Goal: Task Accomplishment & Management: Manage account settings

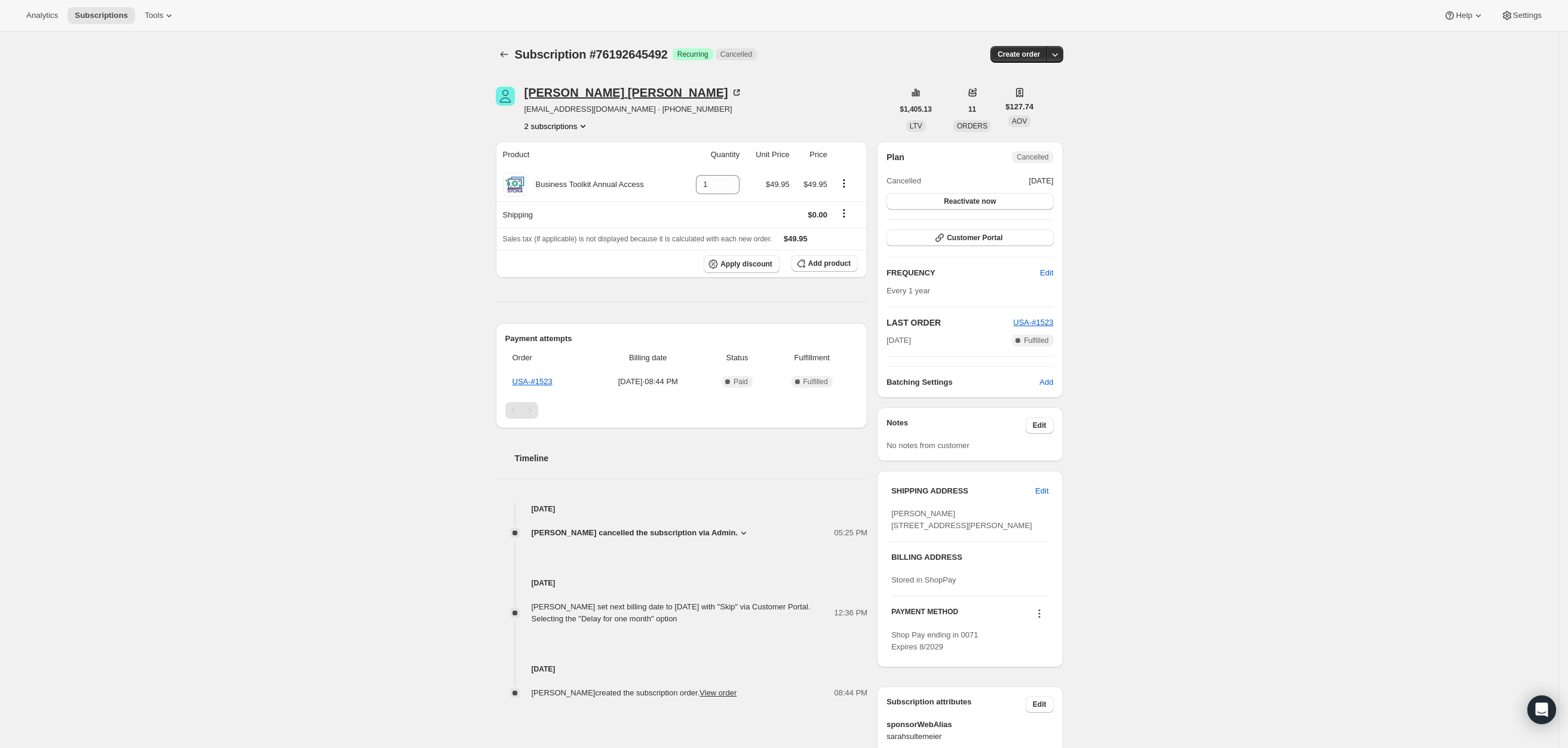
click at [565, 89] on div "Michael Folda" at bounding box center [633, 92] width 218 height 12
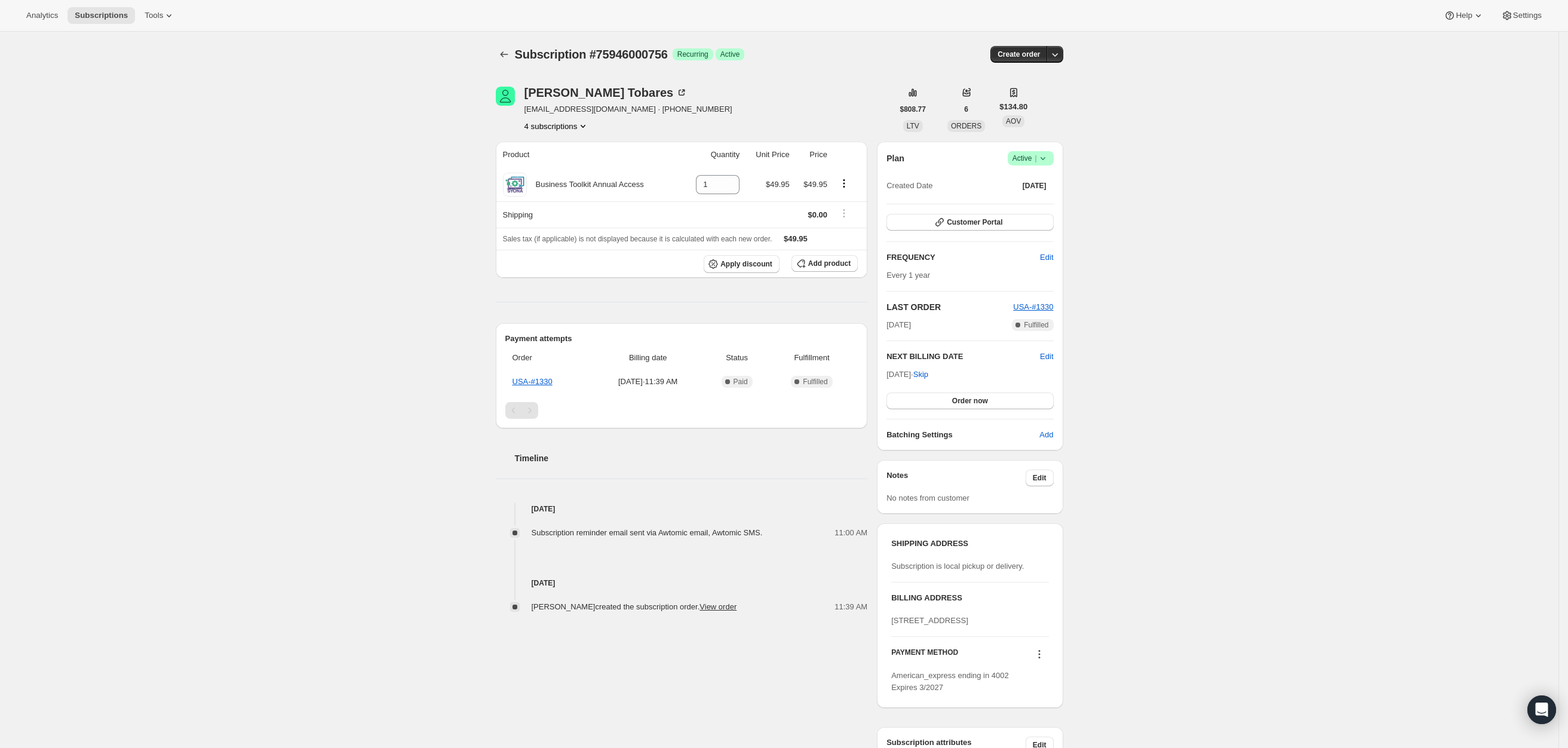
click at [1048, 155] on icon at bounding box center [1042, 158] width 12 height 12
click at [1036, 181] on span "Pause subscription" at bounding box center [1034, 182] width 66 height 9
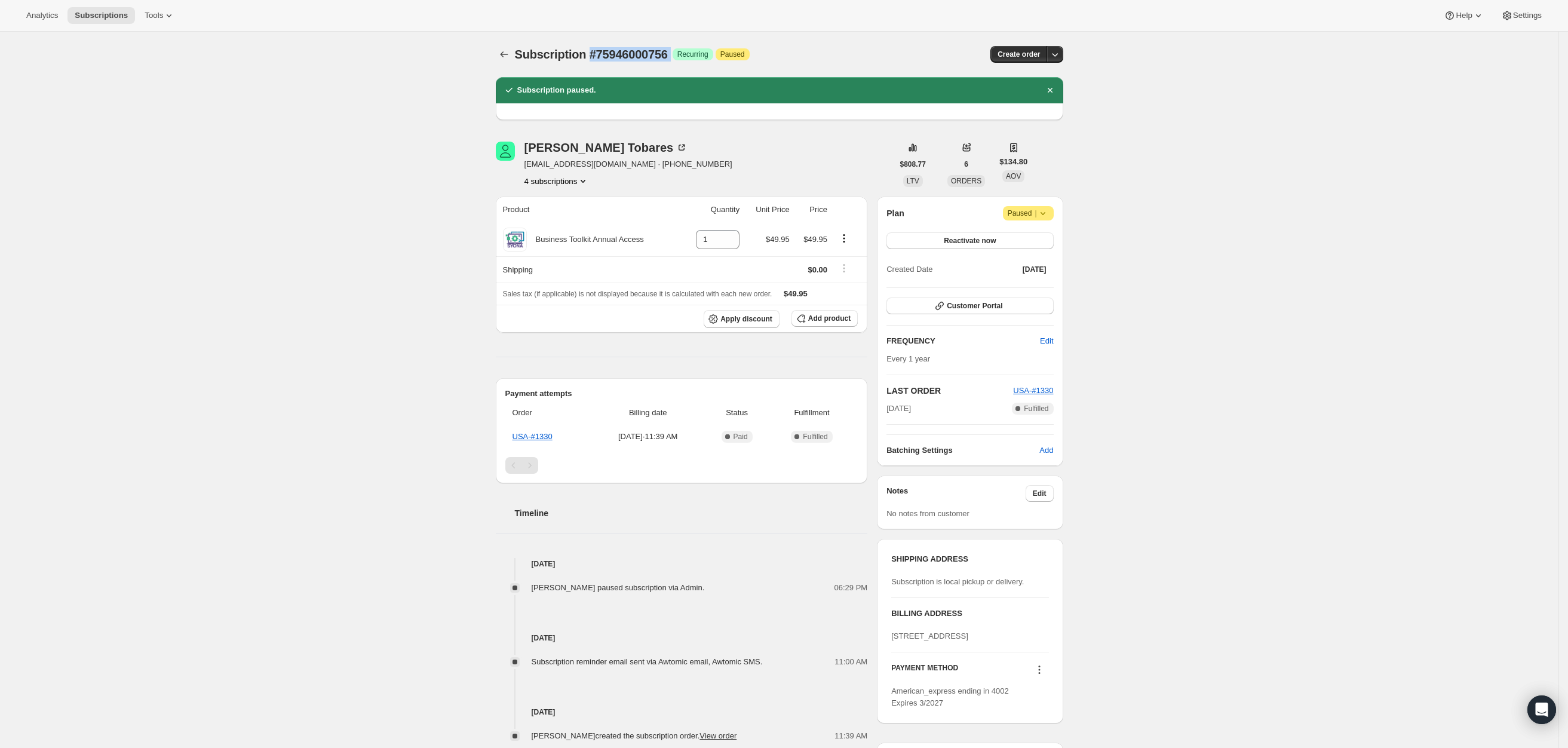
drag, startPoint x: 676, startPoint y: 53, endPoint x: 593, endPoint y: 51, distance: 83.0
click at [593, 51] on div "Subscription #75946000756 Success Recurring Attention Paused" at bounding box center [689, 54] width 348 height 17
drag, startPoint x: 652, startPoint y: 240, endPoint x: 539, endPoint y: 236, distance: 113.1
click at [539, 236] on div "Business Toolkit Annual Access" at bounding box center [590, 240] width 175 height 24
copy div "Business Toolkit Annual Access"
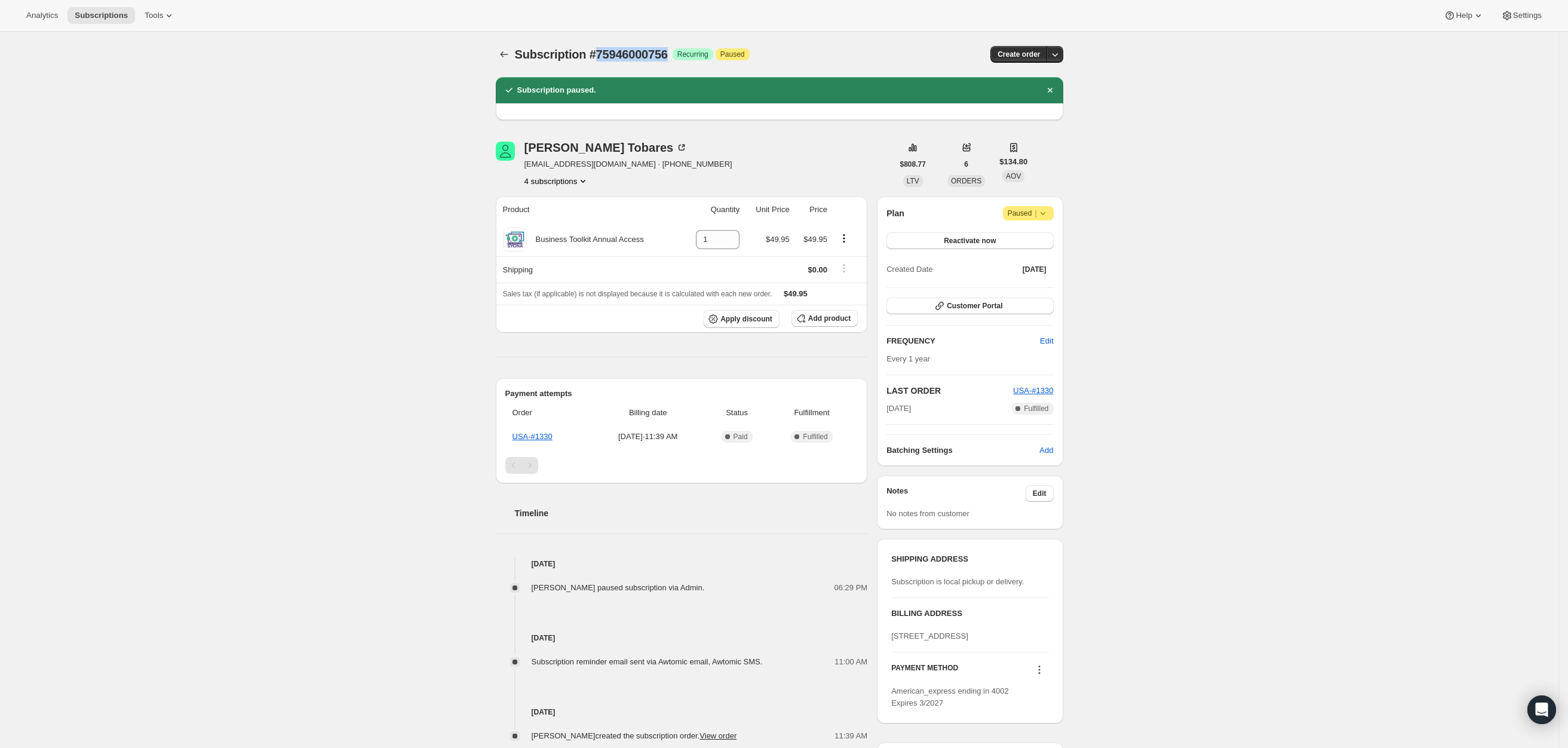
drag, startPoint x: 671, startPoint y: 53, endPoint x: 599, endPoint y: 51, distance: 72.0
click at [599, 51] on span "Subscription #75946000756" at bounding box center [592, 54] width 153 height 13
copy span "75946000756"
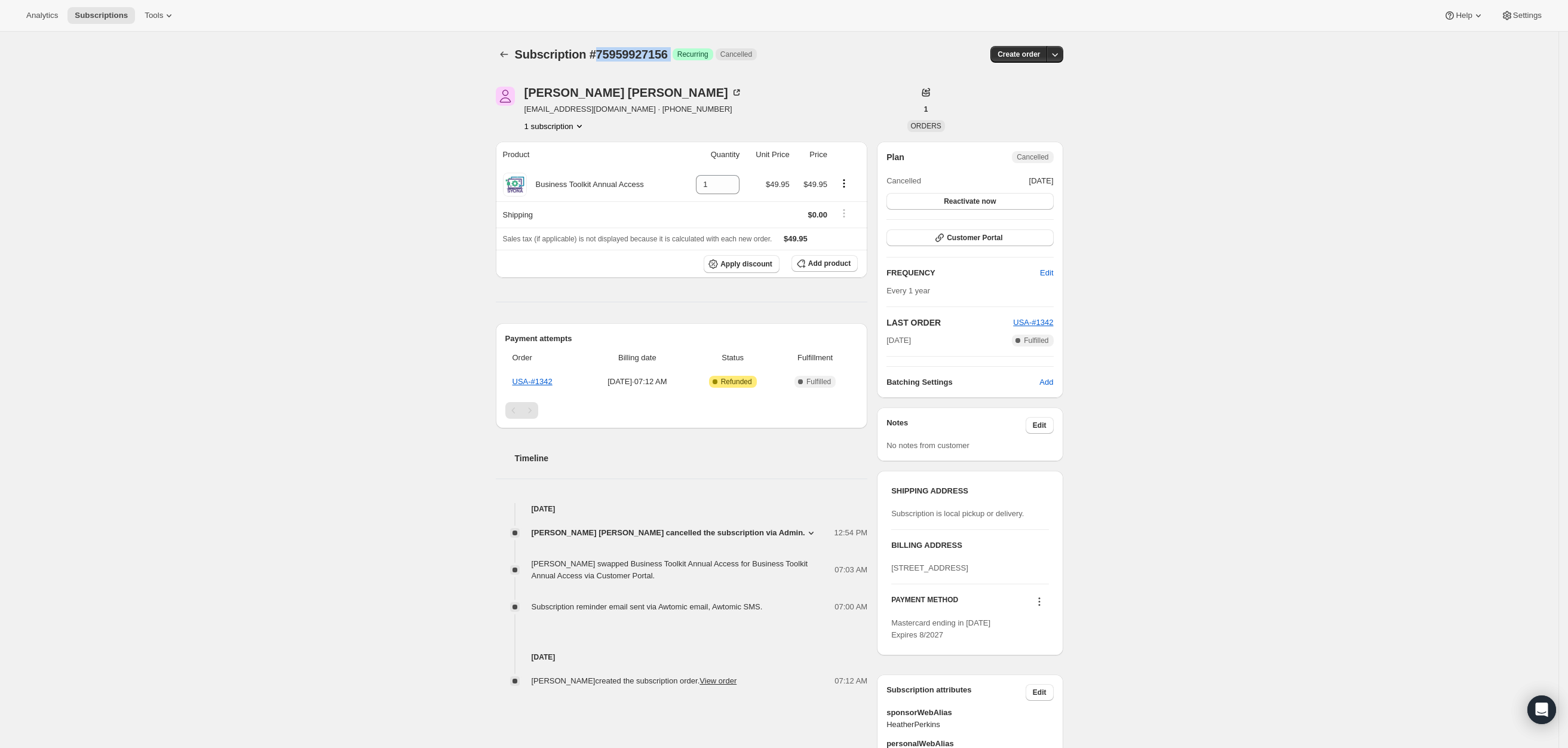
drag, startPoint x: 674, startPoint y: 54, endPoint x: 595, endPoint y: 56, distance: 79.0
click at [595, 56] on div "Subscription #75959927156 Success Recurring Cancelled" at bounding box center [691, 54] width 352 height 17
copy div "75959927156 Success"
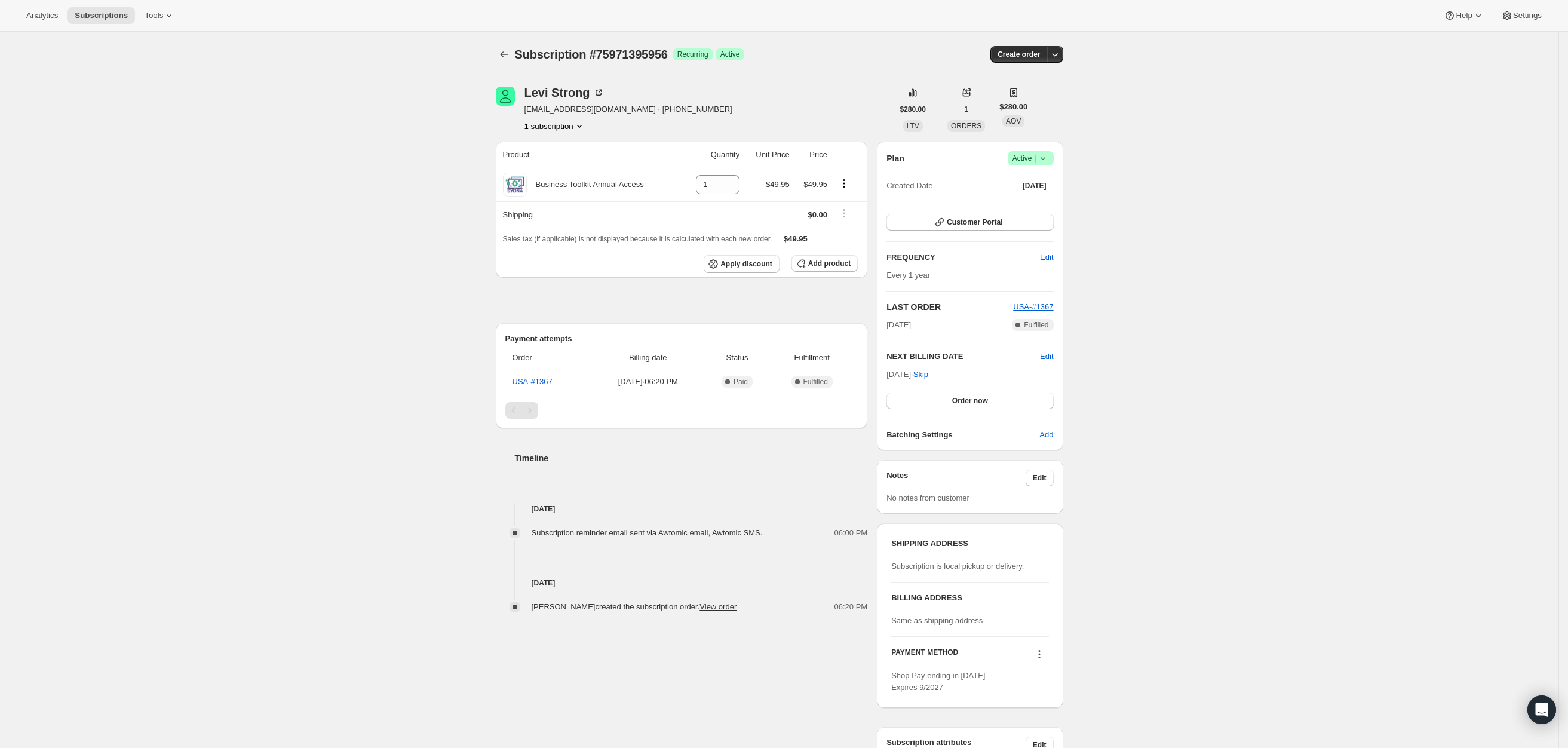
click at [1049, 155] on icon at bounding box center [1042, 158] width 12 height 12
click at [1041, 182] on span "Pause subscription" at bounding box center [1034, 182] width 66 height 9
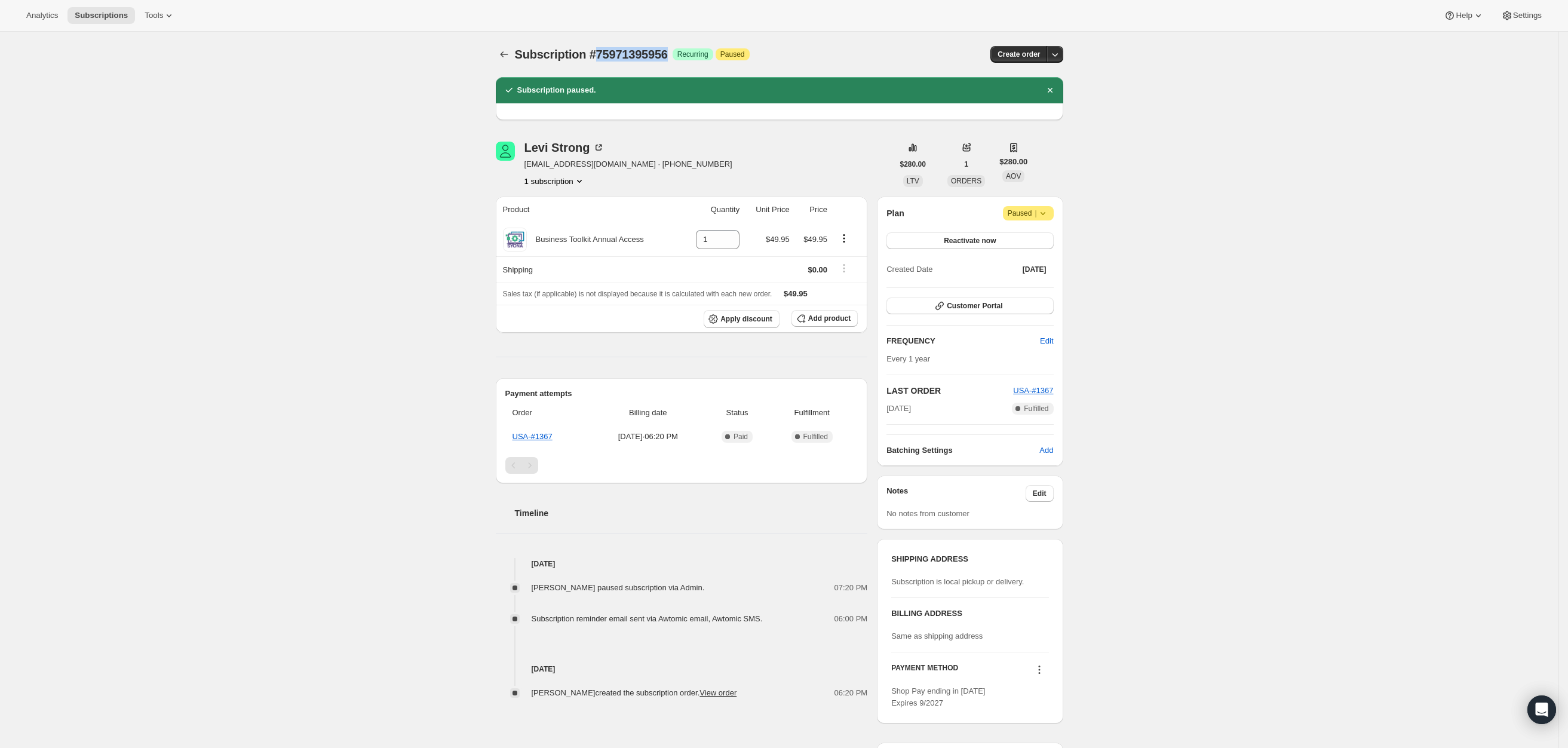
drag, startPoint x: 672, startPoint y: 53, endPoint x: 596, endPoint y: 55, distance: 76.0
click at [596, 55] on span "Subscription #75971395956" at bounding box center [592, 54] width 153 height 13
copy span "75971395956"
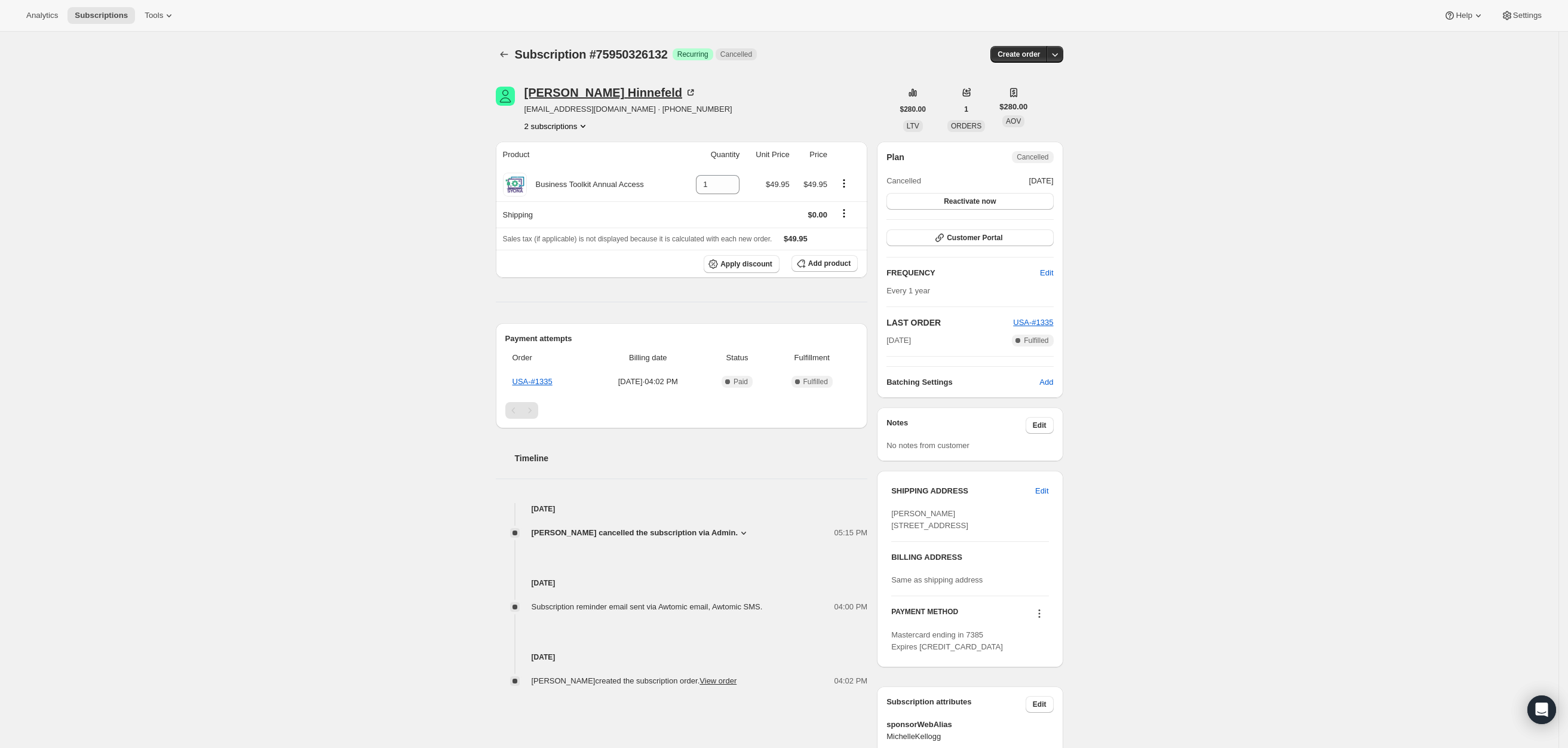
click at [584, 96] on div "Leah Hinnefeld" at bounding box center [610, 92] width 172 height 12
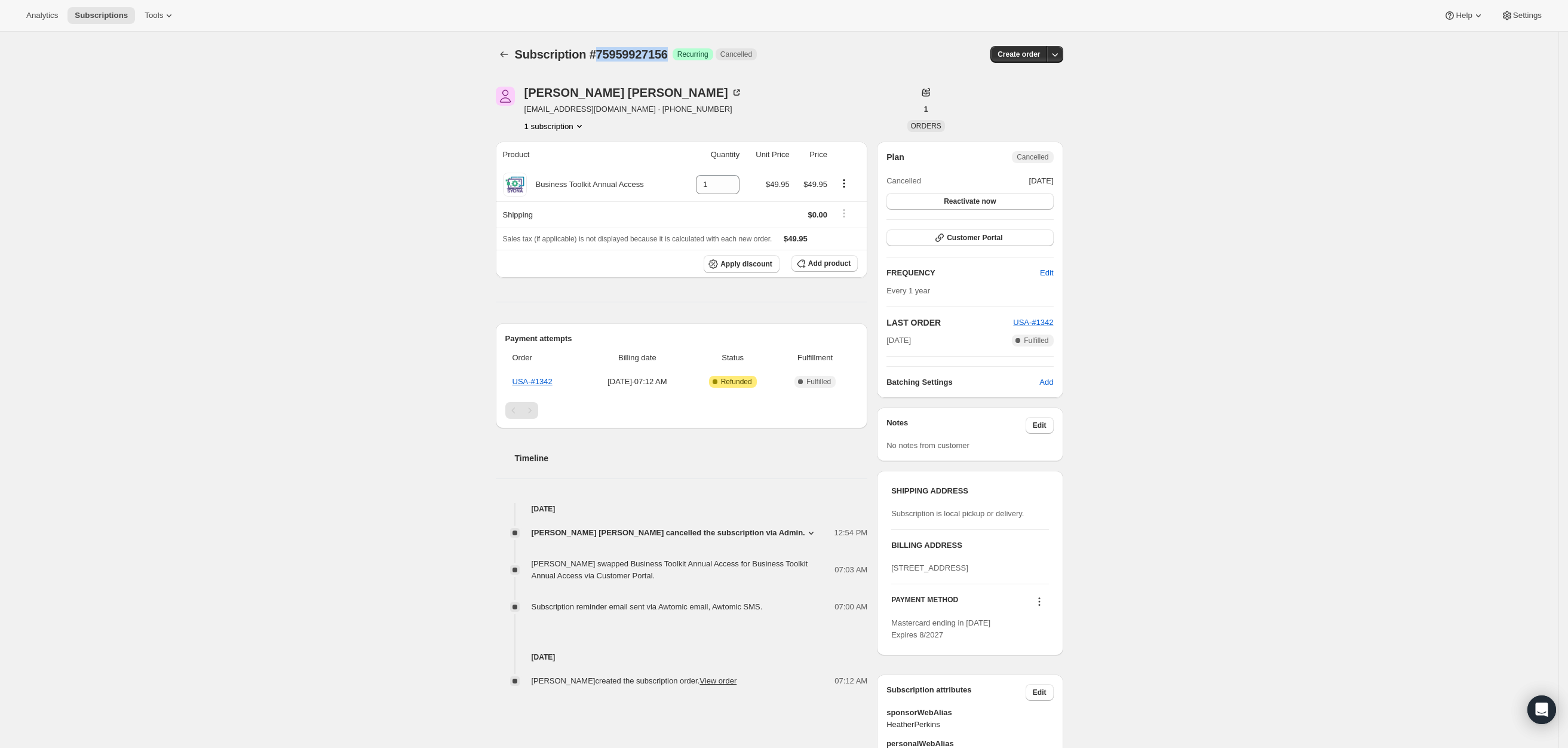
drag, startPoint x: 672, startPoint y: 52, endPoint x: 596, endPoint y: 54, distance: 76.0
click at [596, 54] on span "Subscription #75959927156" at bounding box center [592, 54] width 153 height 13
copy span "75959927156"
click at [573, 91] on div "Ashley Beeman" at bounding box center [633, 92] width 218 height 12
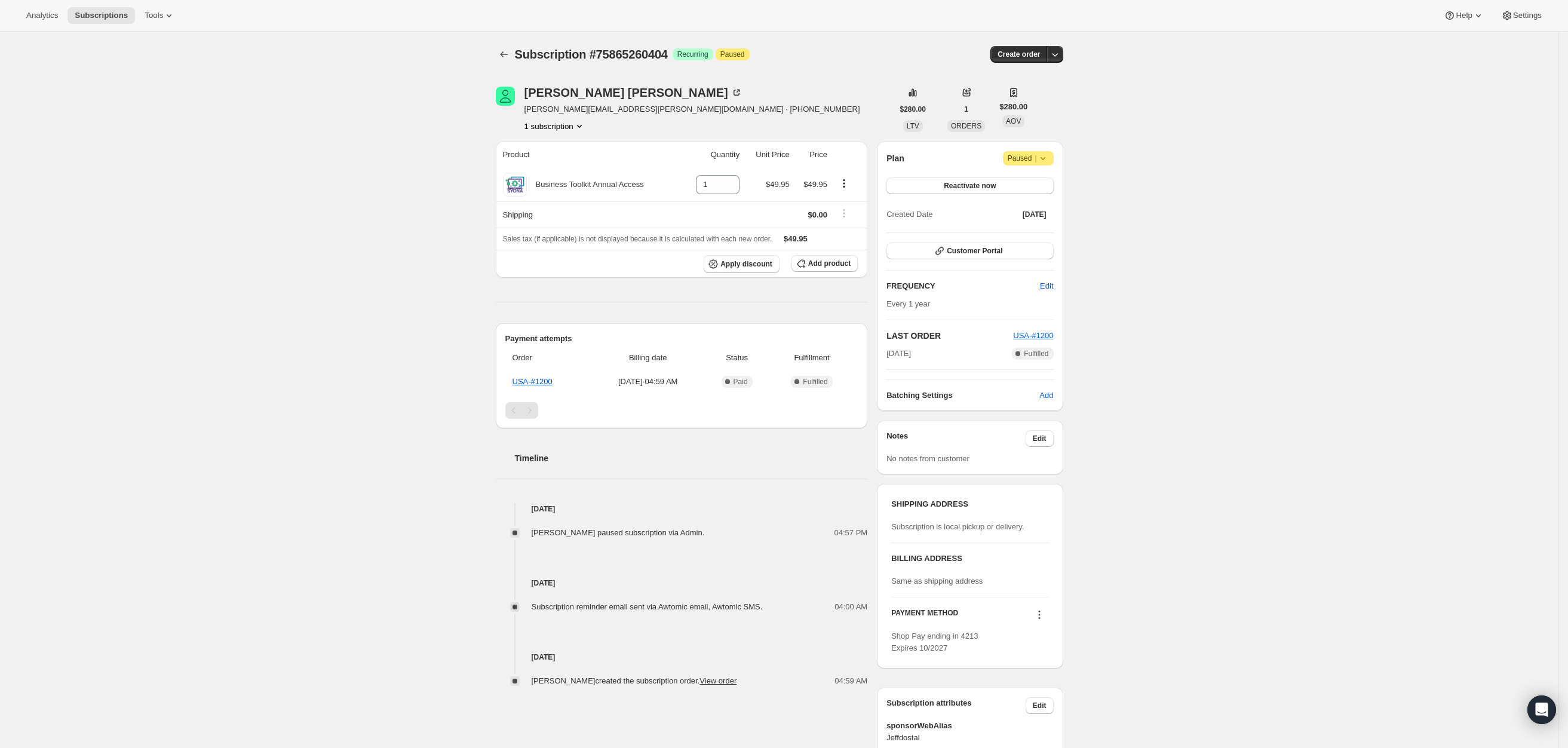
click at [1054, 154] on span "Attention Paused |" at bounding box center [1028, 159] width 51 height 14
click at [1018, 178] on span "Cancel subscription" at bounding box center [1033, 182] width 67 height 9
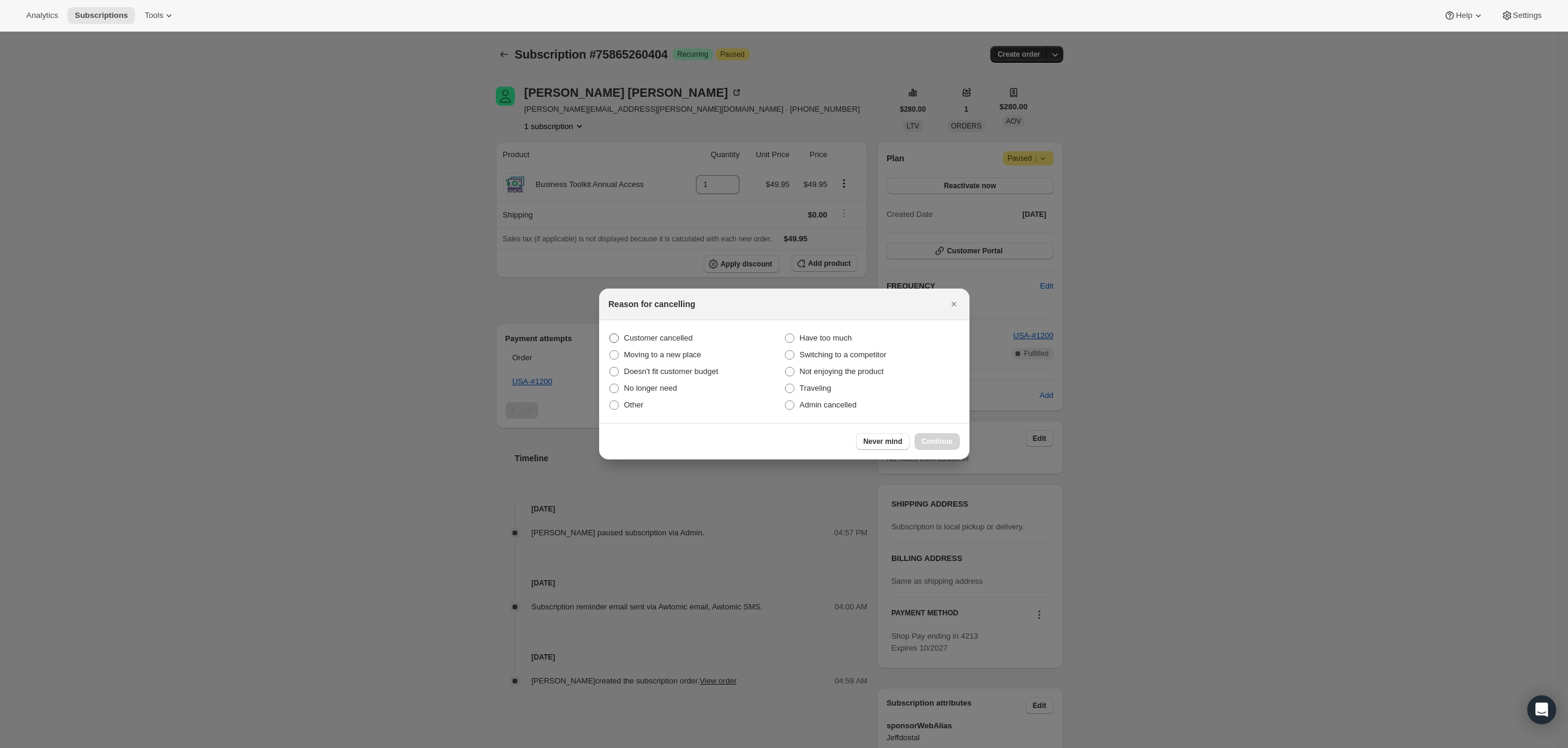
click at [661, 338] on span "Customer cancelled" at bounding box center [658, 338] width 69 height 9
click at [610, 334] on input "Customer cancelled" at bounding box center [609, 333] width 1 height 1
radio input "true"
click at [955, 440] on button "Continue" at bounding box center [937, 442] width 45 height 17
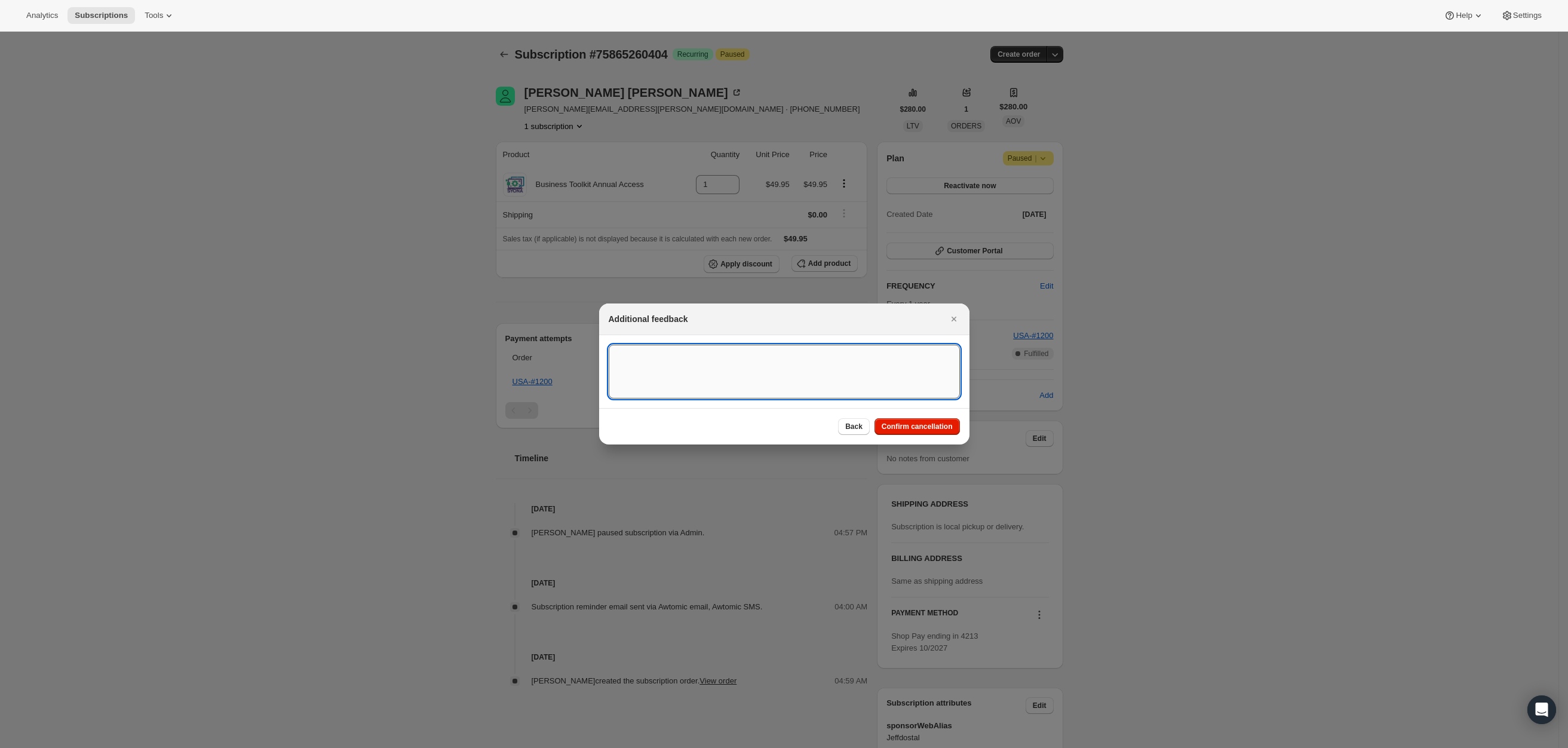
click at [734, 379] on textarea ":rbj:" at bounding box center [784, 372] width 351 height 54
type textarea "C"
type textarea "Affiliate Requested to cancel, no longer to participate as a brand affiliate."
click at [860, 422] on span "Back" at bounding box center [853, 427] width 17 height 10
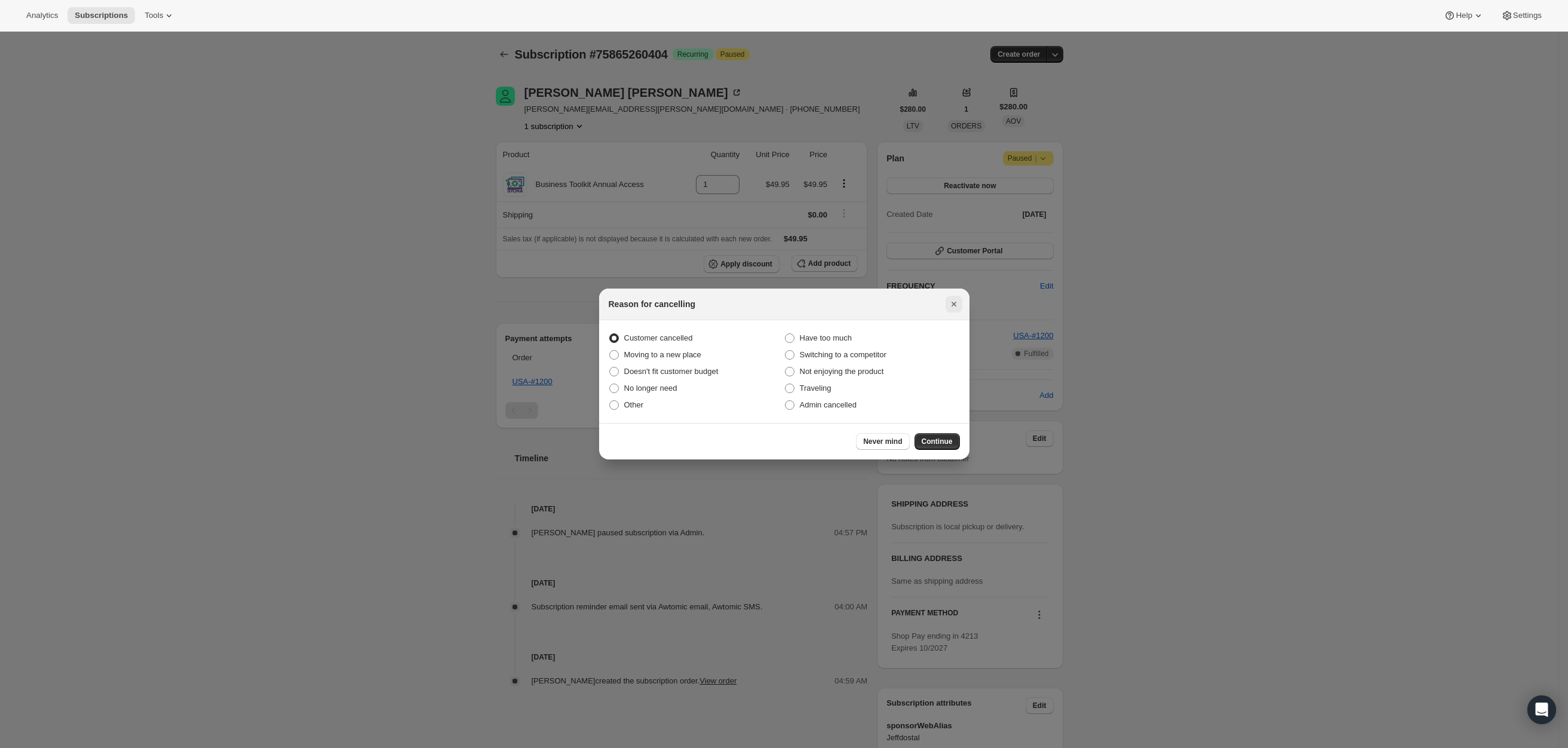
click at [953, 301] on icon "Close" at bounding box center [953, 304] width 12 height 12
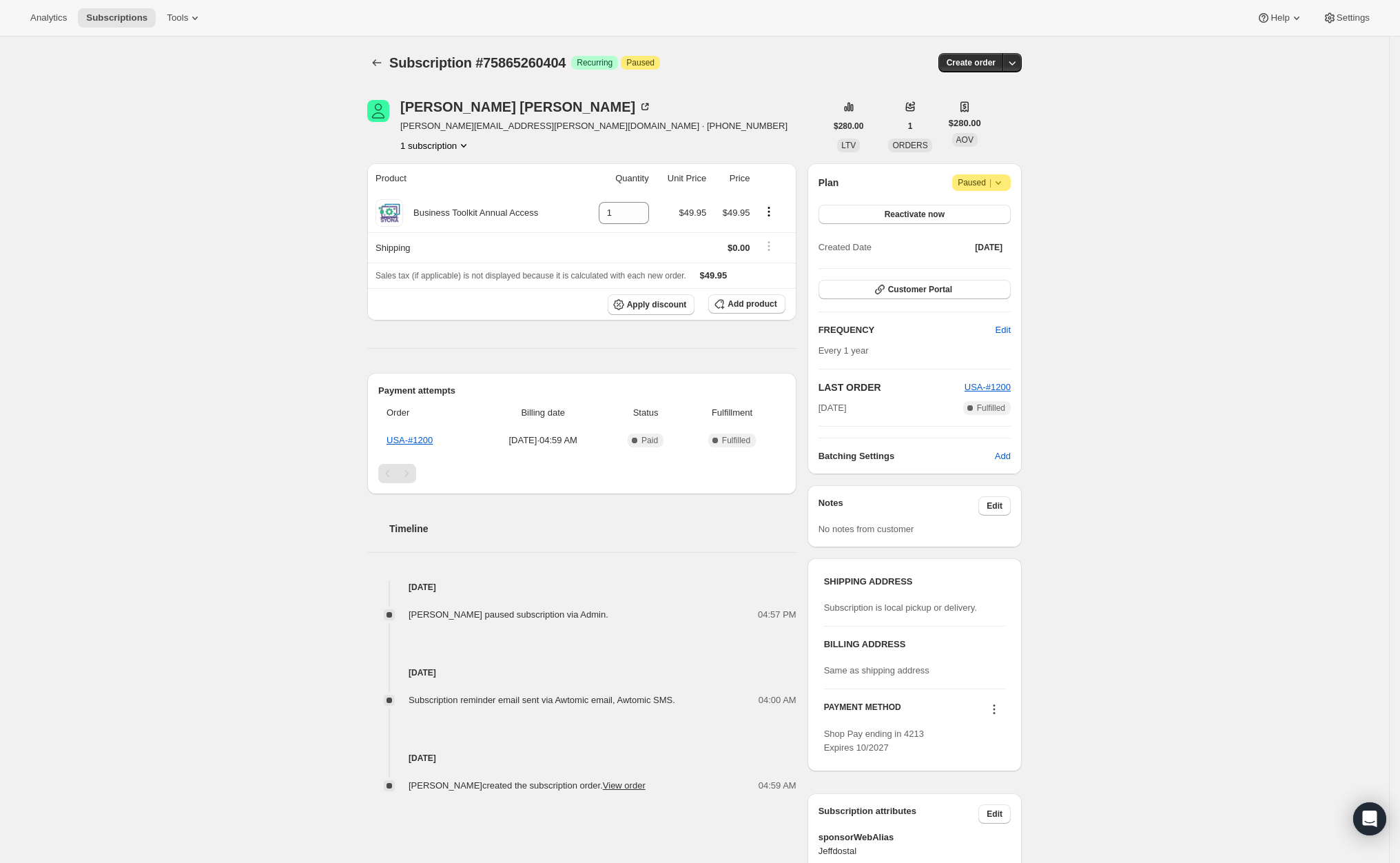
click at [1001, 182] on icon at bounding box center [998, 183] width 6 height 3
click at [972, 209] on span "Cancel subscription" at bounding box center [988, 210] width 78 height 11
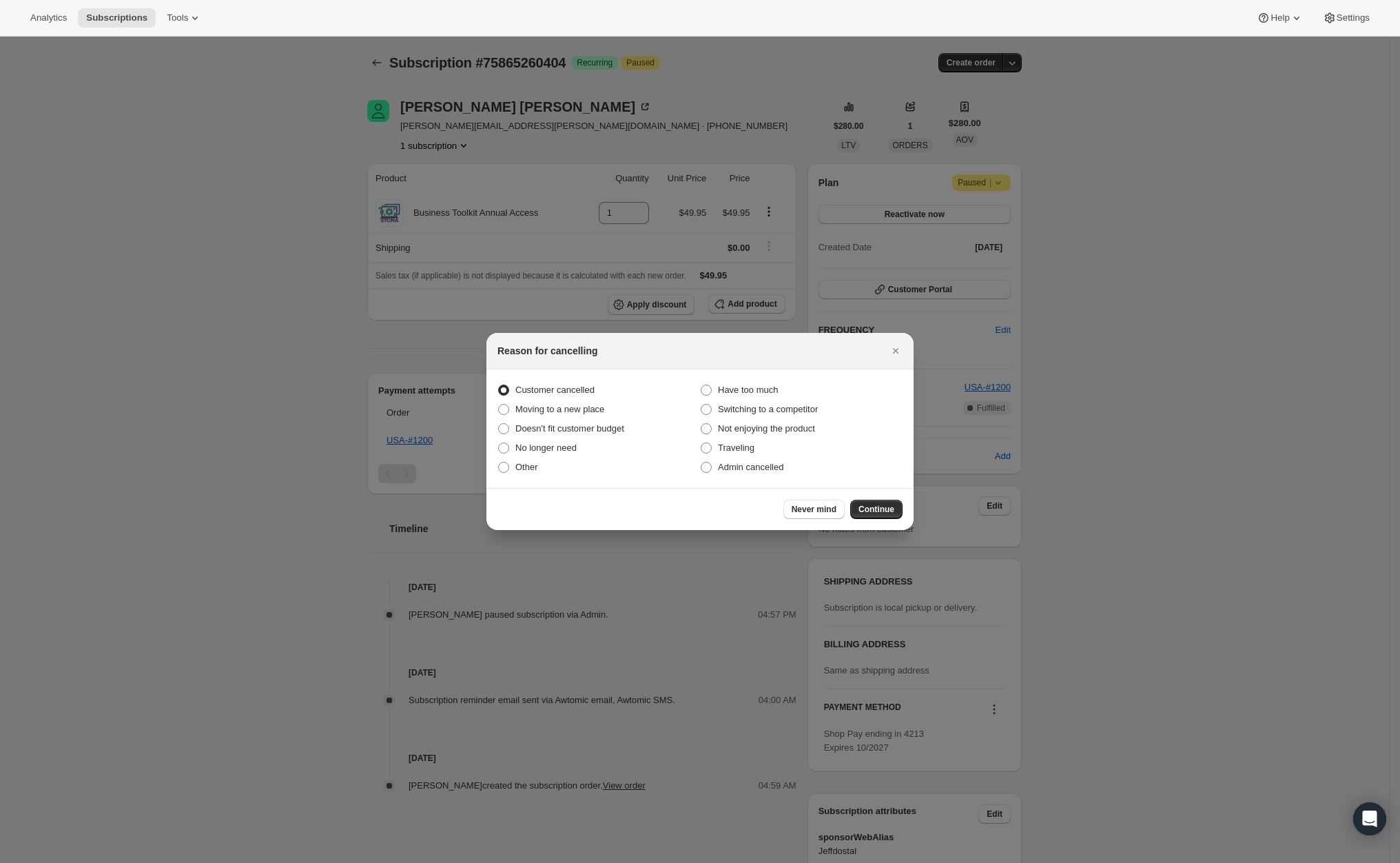
click at [563, 391] on span "Customer cancelled" at bounding box center [554, 389] width 79 height 11
click at [499, 385] on input "Customer cancelled" at bounding box center [498, 385] width 1 height 1
click at [882, 510] on span "Continue" at bounding box center [877, 509] width 36 height 11
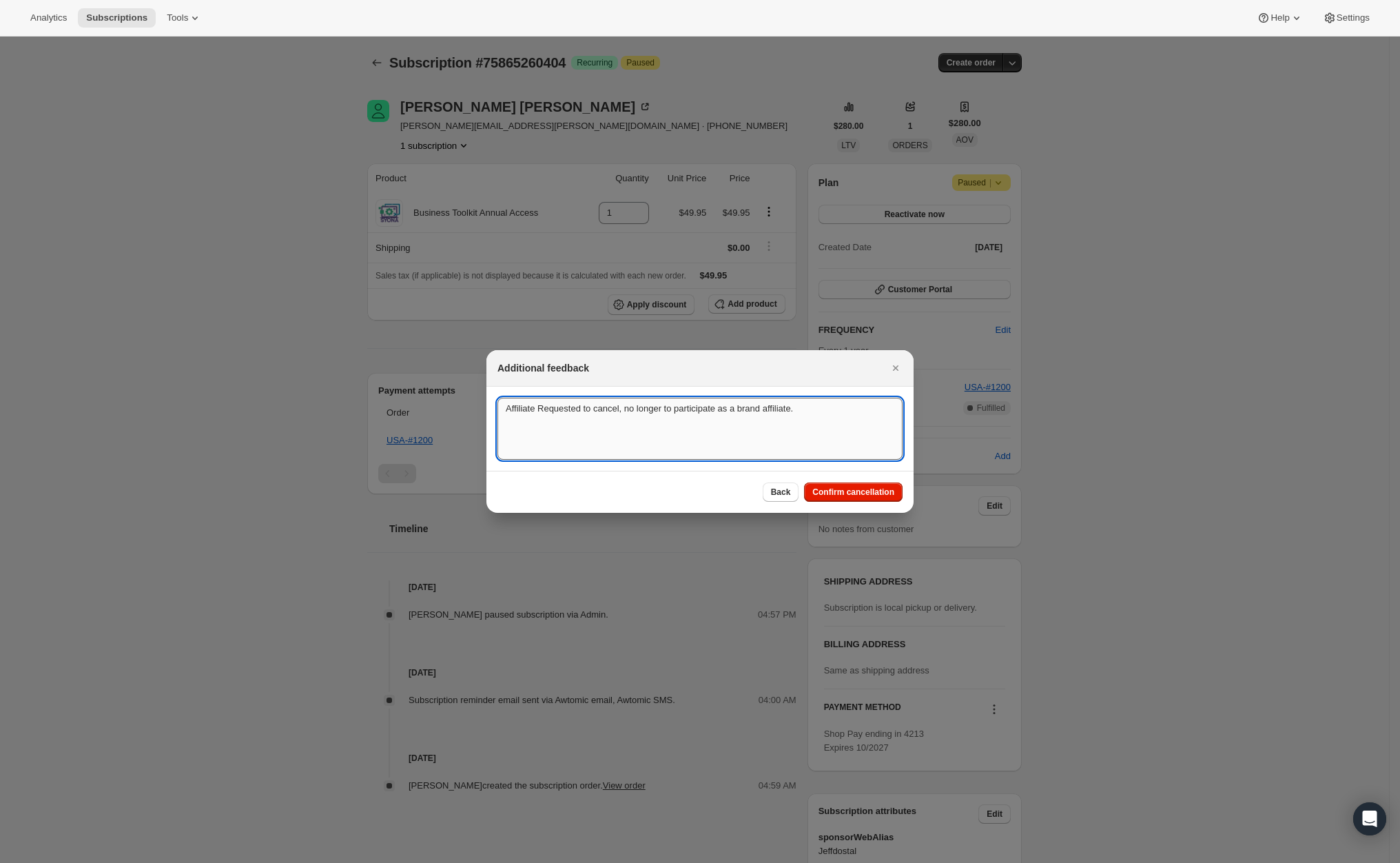
click at [798, 411] on textarea "Affiliate Requested to cancel, no longer to participate as a brand affiliate." at bounding box center [700, 429] width 405 height 62
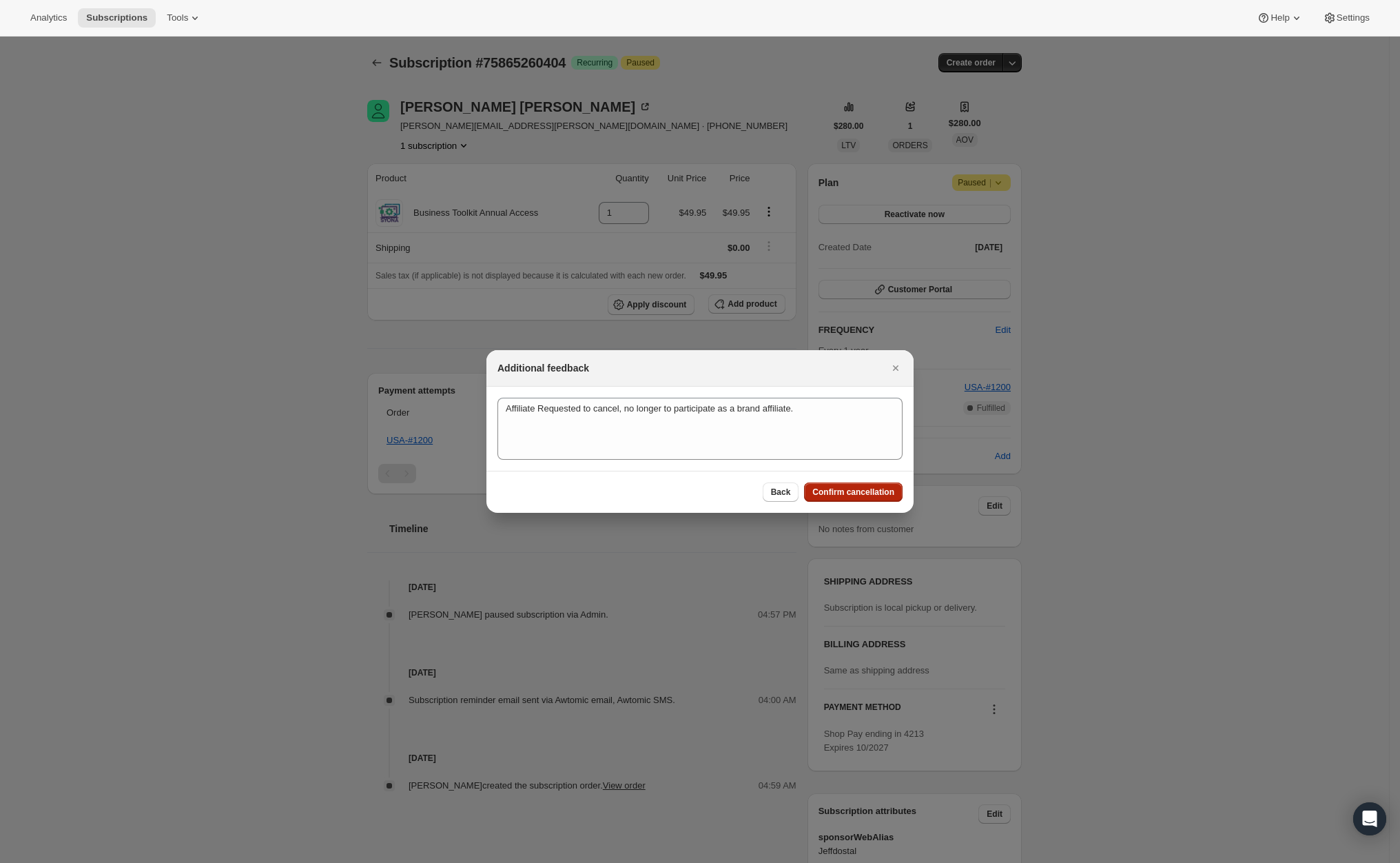
click at [882, 489] on span "Confirm cancellation" at bounding box center [853, 492] width 82 height 11
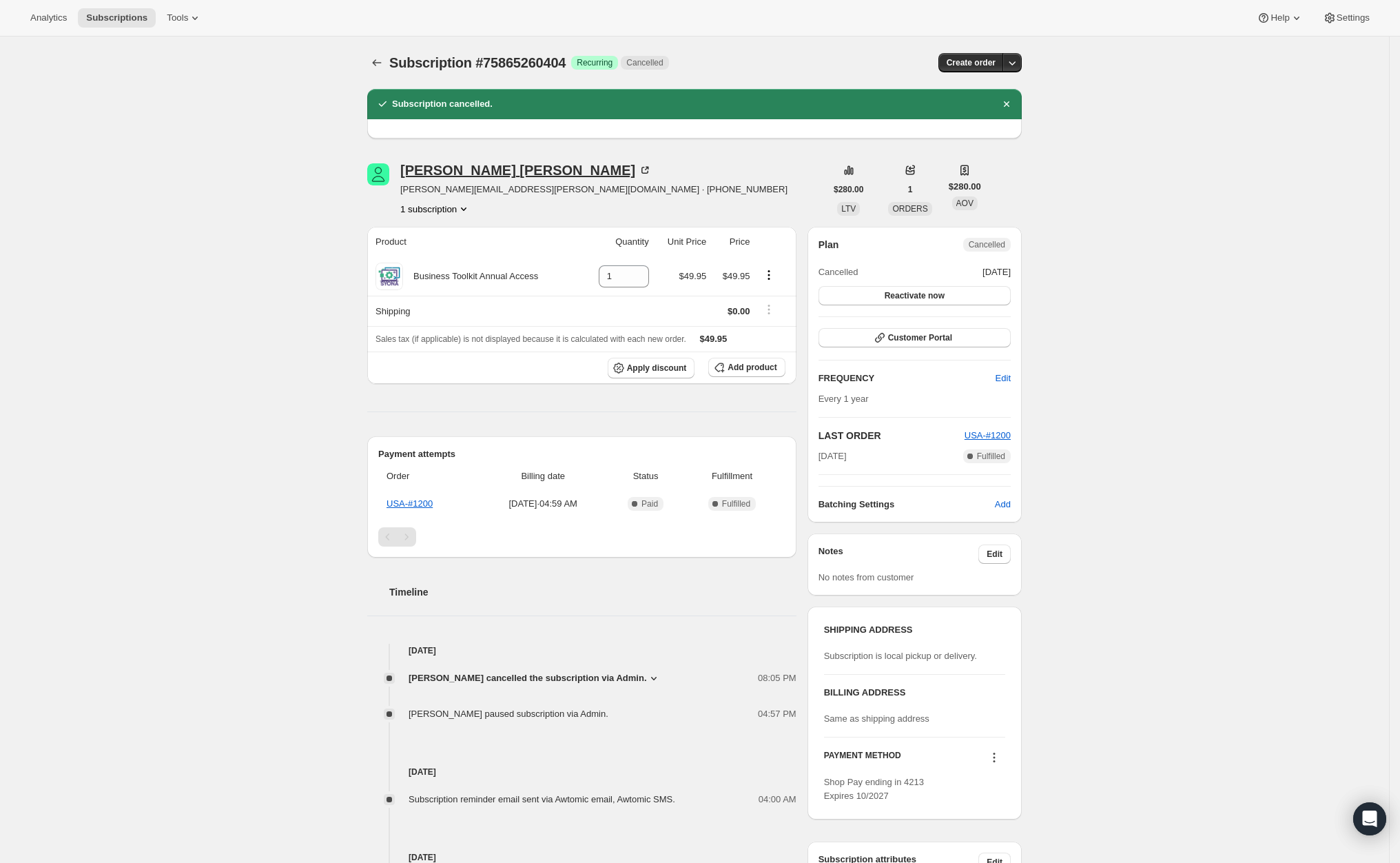
click at [469, 169] on div "Gary Tharnish" at bounding box center [526, 170] width 251 height 14
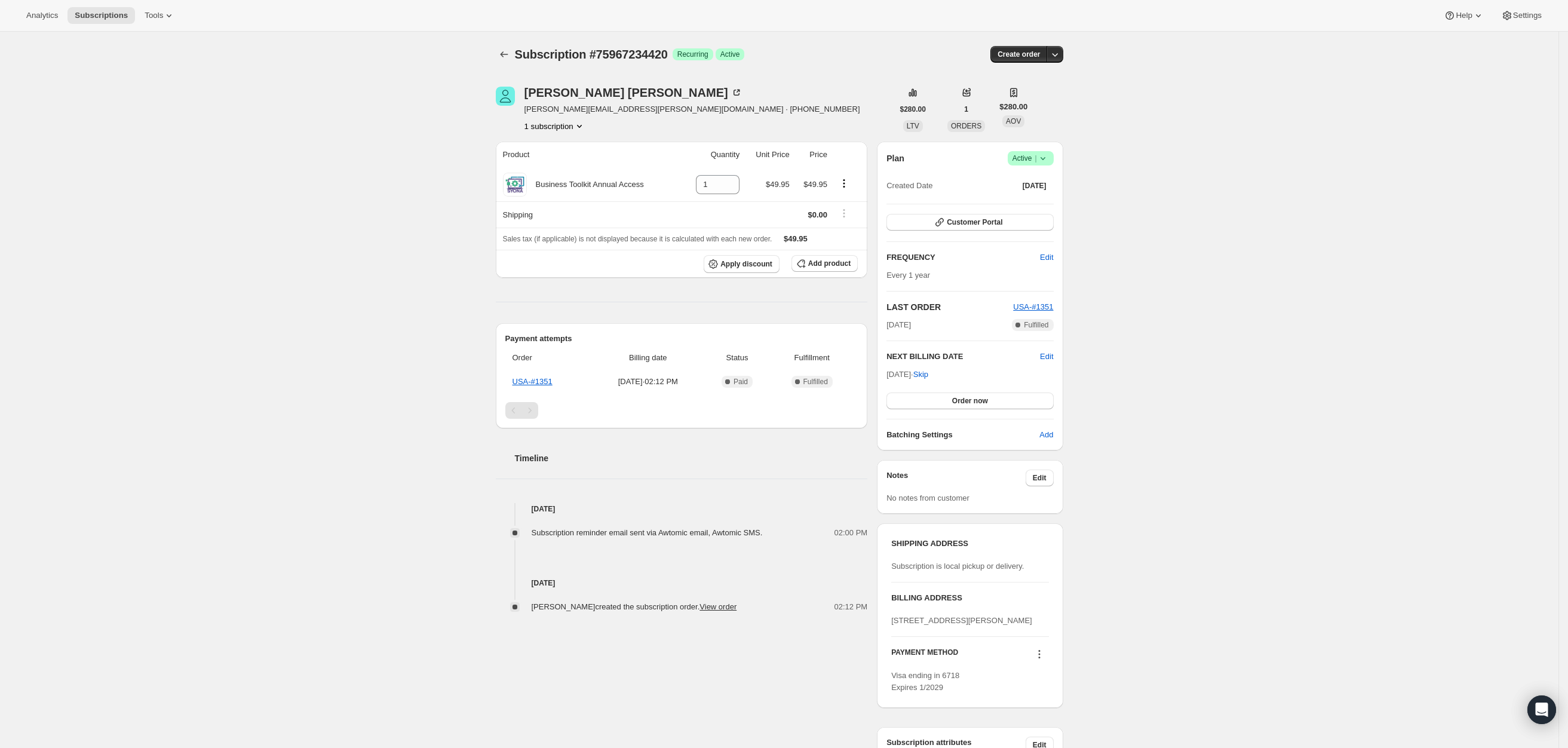
click at [1049, 157] on icon at bounding box center [1042, 158] width 12 height 12
click at [1018, 197] on span "Cancel subscription" at bounding box center [1034, 202] width 67 height 9
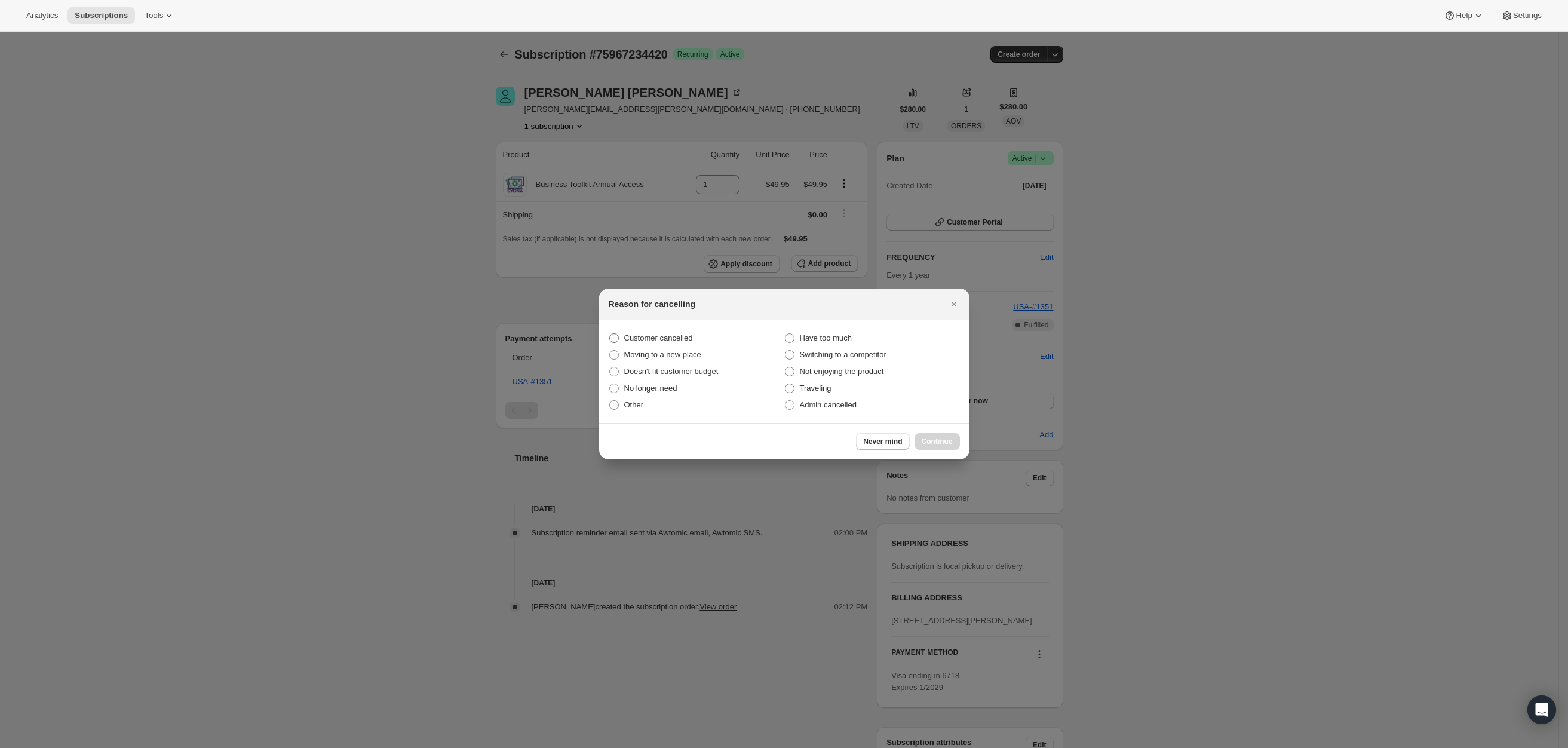
click at [642, 336] on span "Customer cancelled" at bounding box center [658, 338] width 69 height 9
click at [610, 334] on input "Customer cancelled" at bounding box center [609, 333] width 1 height 1
radio input "true"
click at [941, 442] on span "Continue" at bounding box center [937, 442] width 31 height 10
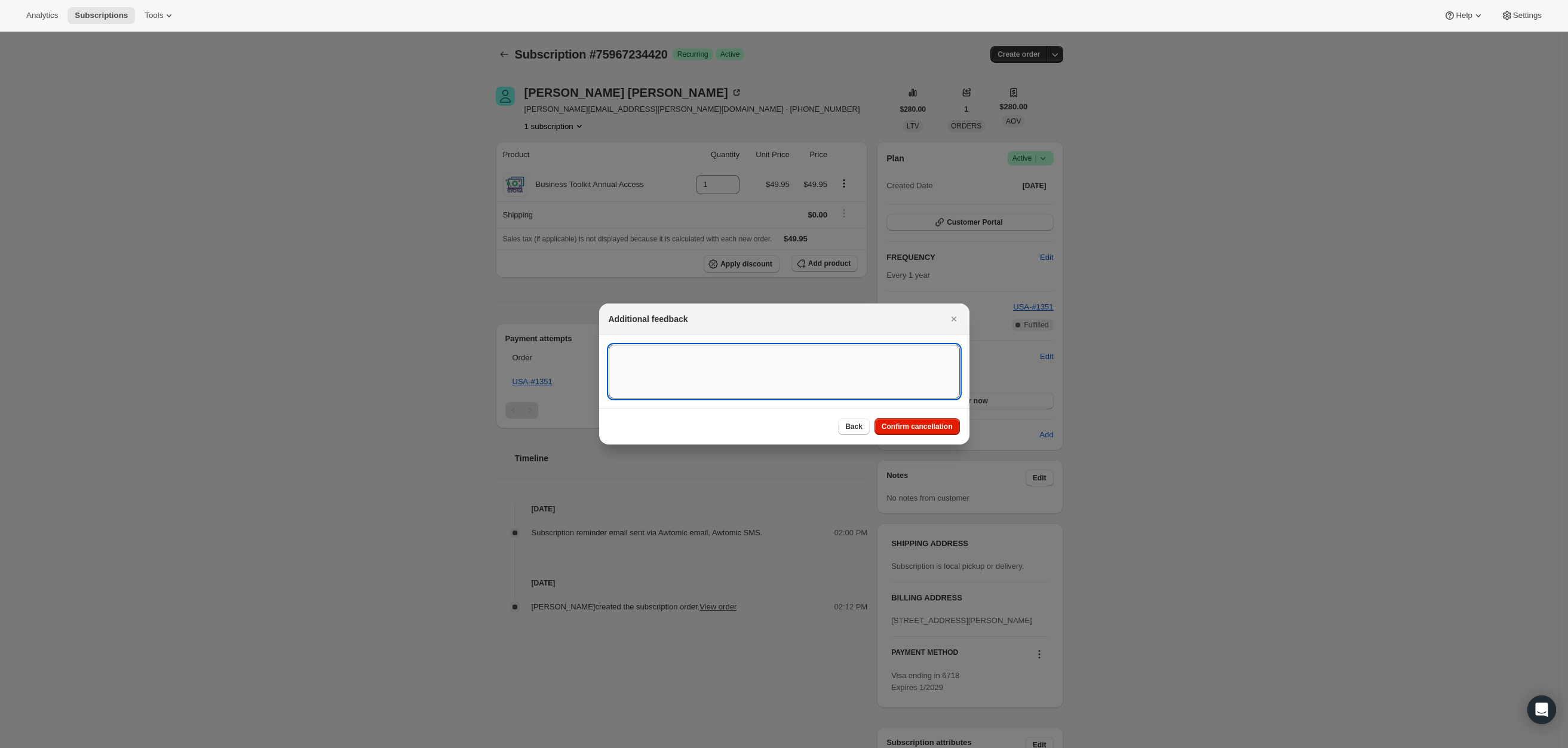
click at [772, 370] on textarea ":rbj:" at bounding box center [784, 372] width 351 height 54
type textarea "Affiliate Requested- No longer wishes to have brand affiliate account."
click at [930, 425] on span "Confirm cancellation" at bounding box center [917, 427] width 71 height 10
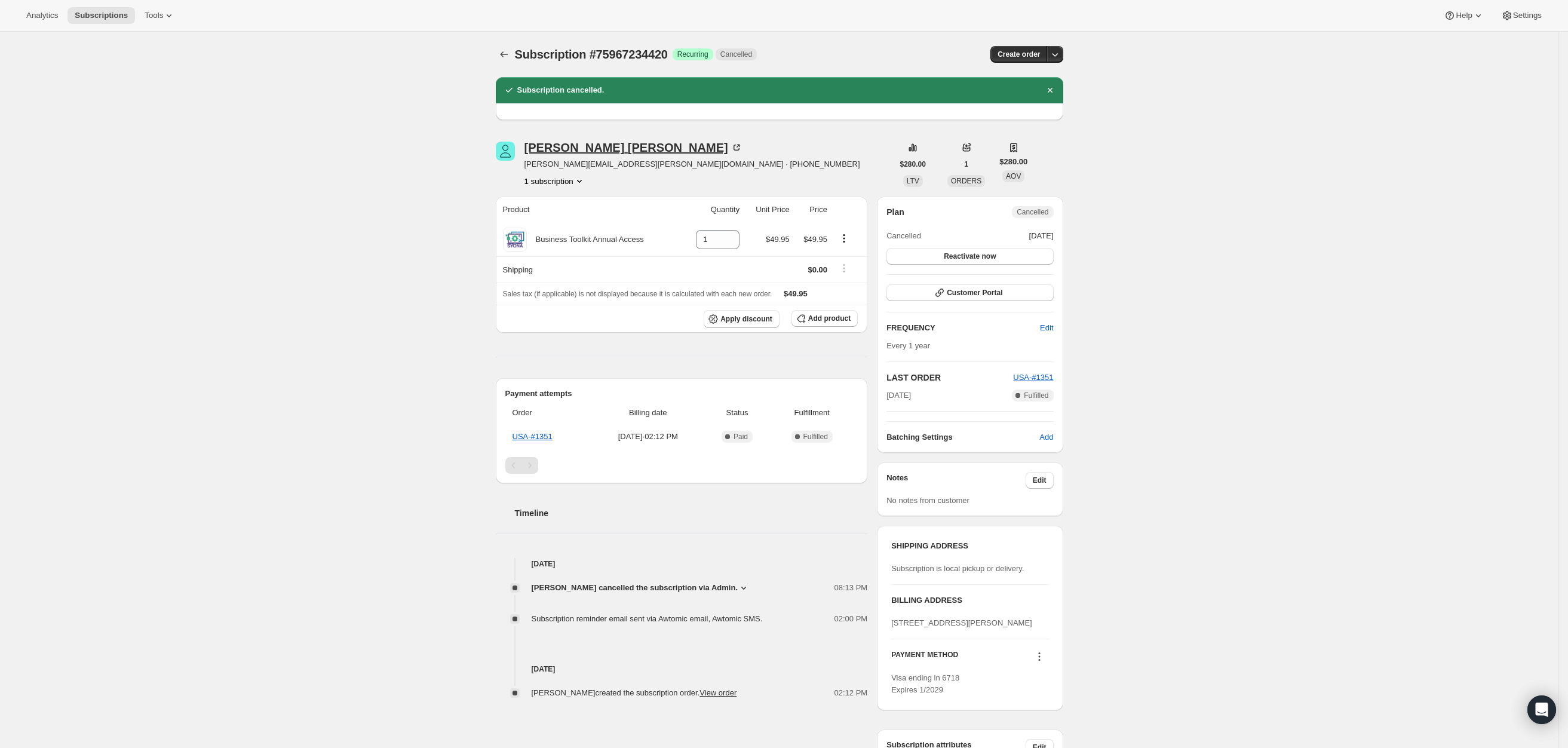
click at [590, 149] on div "[PERSON_NAME]" at bounding box center [633, 147] width 218 height 12
